Goal: Transaction & Acquisition: Book appointment/travel/reservation

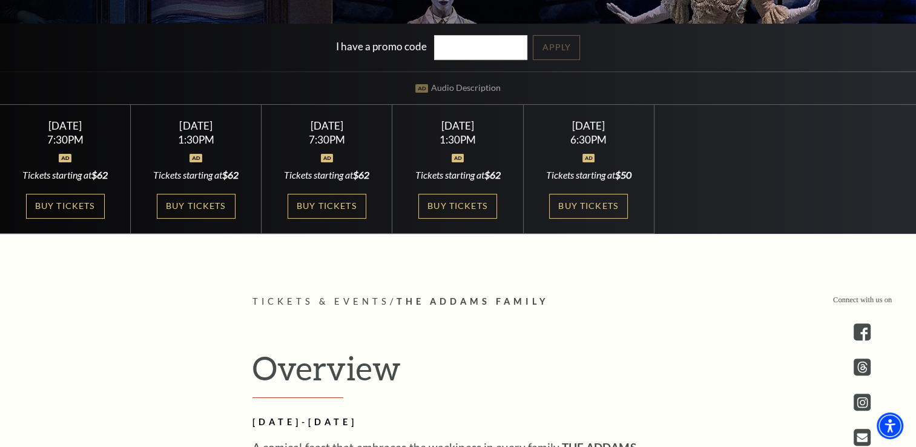
scroll to position [332, 0]
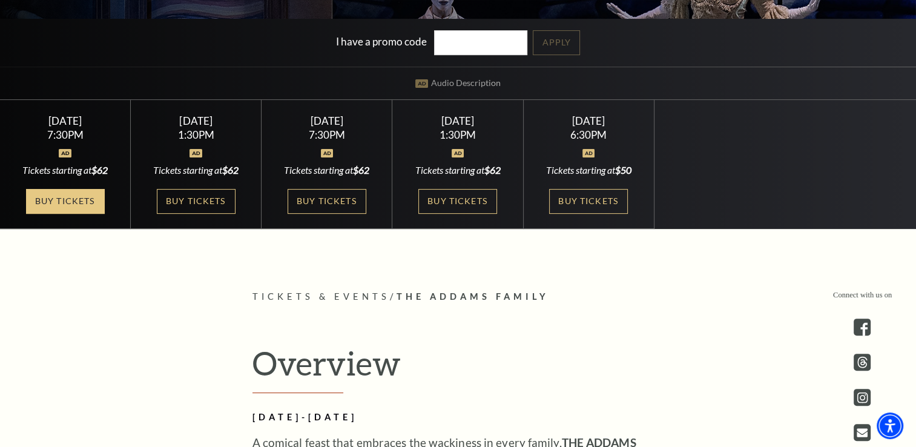
click at [85, 202] on link "Buy Tickets" at bounding box center [65, 201] width 79 height 25
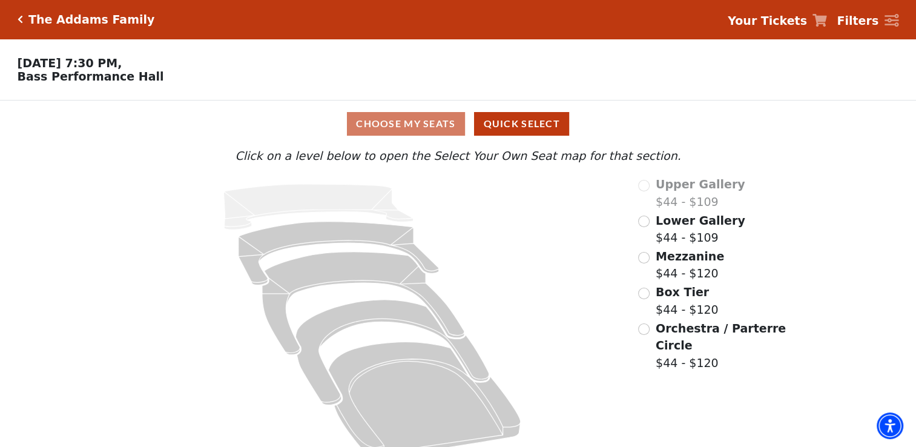
scroll to position [23, 0]
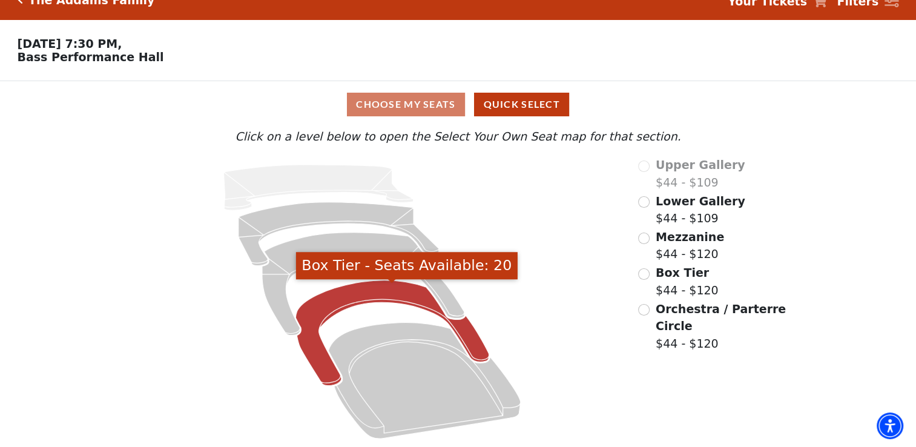
click at [369, 295] on icon "Box Tier - Seats Available: 20" at bounding box center [391, 332] width 193 height 105
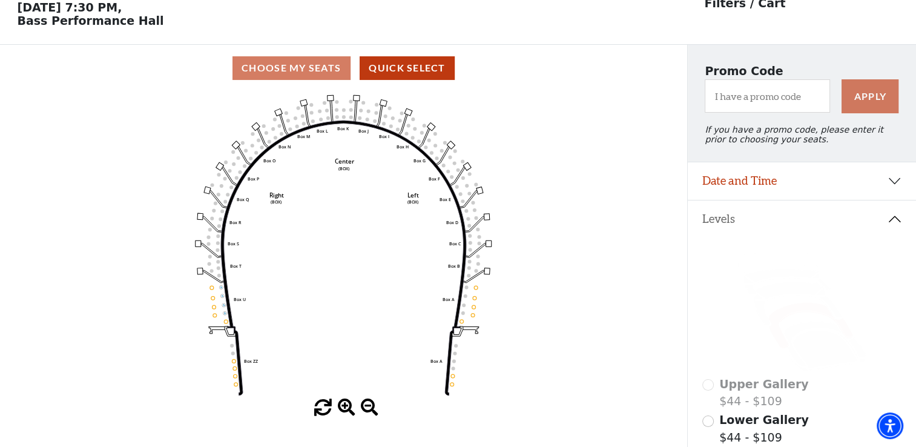
scroll to position [0, 0]
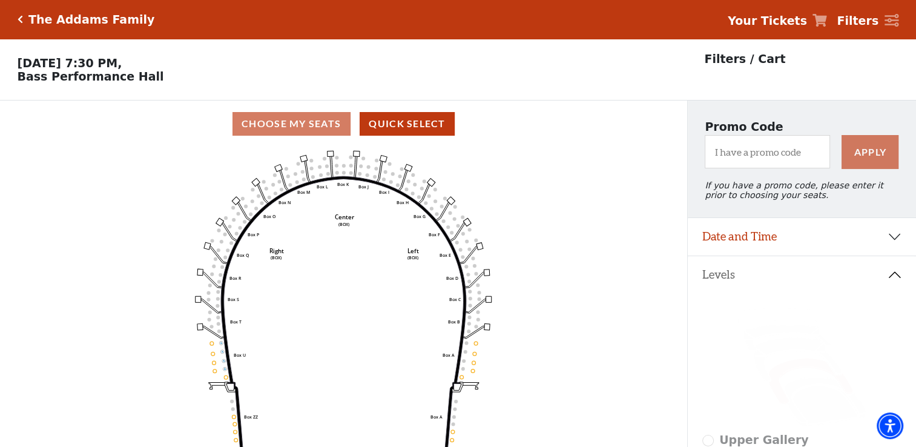
click at [19, 16] on icon "Click here to go back to filters" at bounding box center [20, 19] width 5 height 8
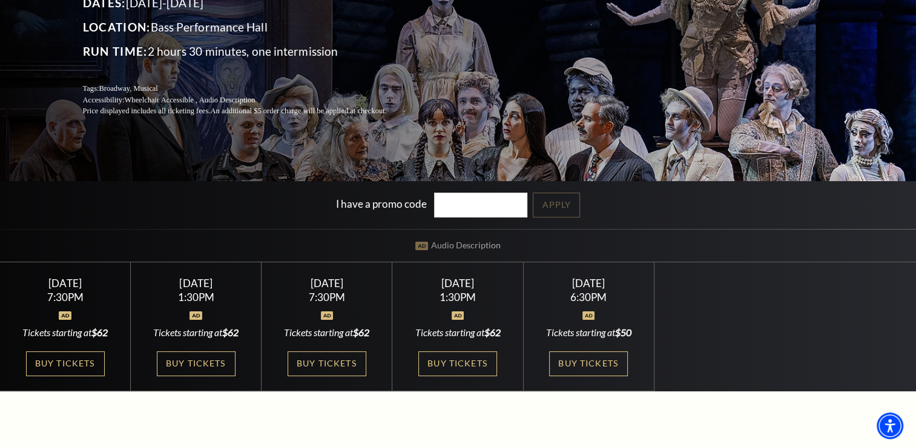
scroll to position [171, 0]
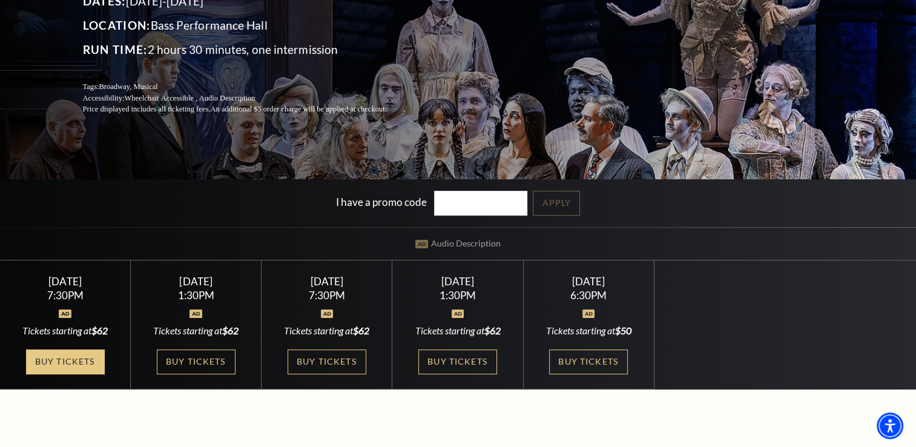
click at [77, 360] on link "Buy Tickets" at bounding box center [65, 361] width 79 height 25
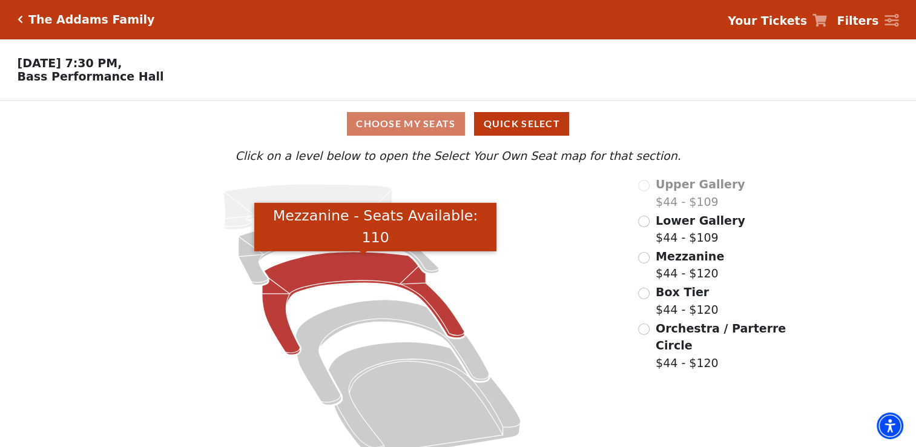
click at [375, 277] on icon "Mezzanine - Seats Available: 110" at bounding box center [363, 303] width 202 height 103
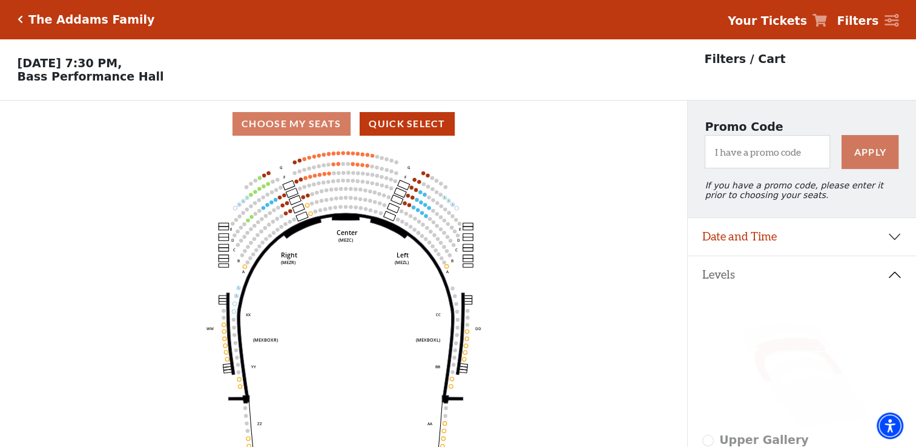
click at [773, 21] on strong "Your Tickets" at bounding box center [767, 20] width 79 height 13
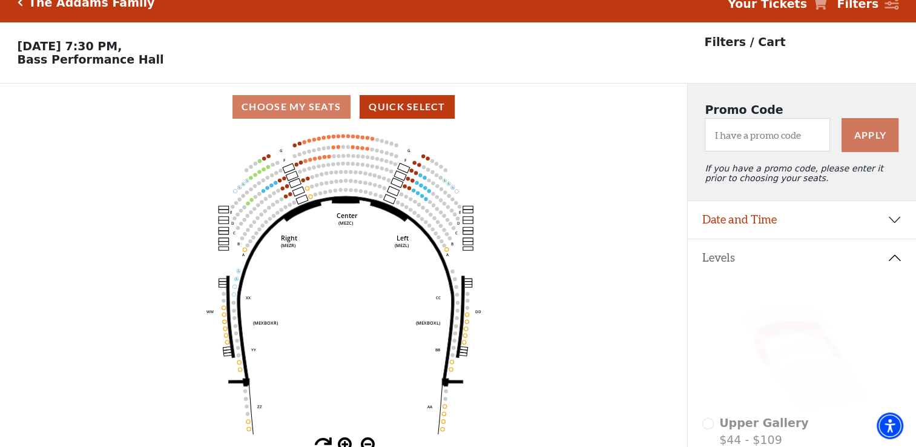
scroll to position [15, 0]
